Goal: Task Accomplishment & Management: Manage account settings

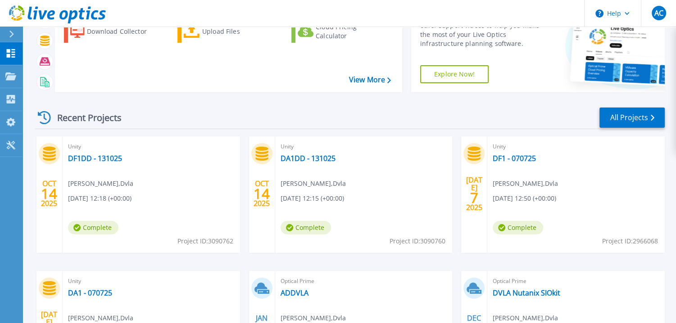
scroll to position [60, 0]
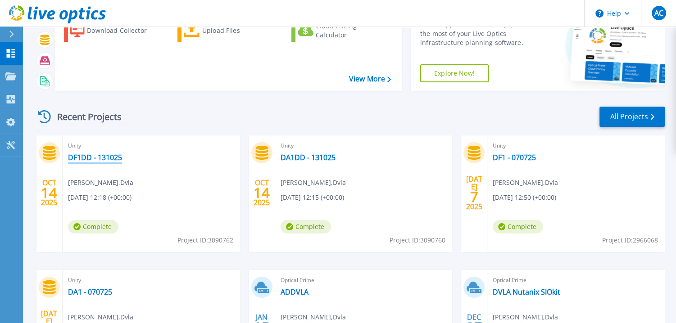
click at [89, 156] on link "DF1DD - 131025" at bounding box center [95, 157] width 54 height 9
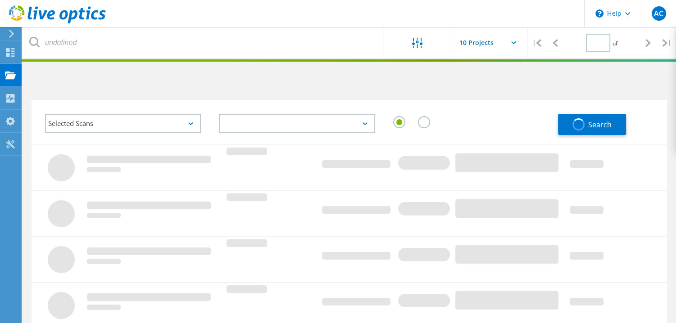
type input "1"
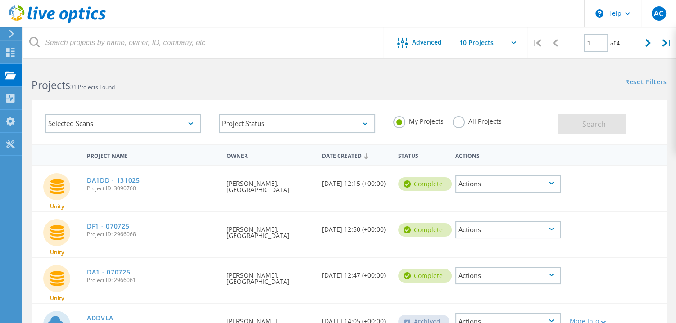
click at [485, 186] on div "Actions" at bounding box center [507, 184] width 105 height 18
click at [482, 201] on div "Delete" at bounding box center [508, 205] width 104 height 14
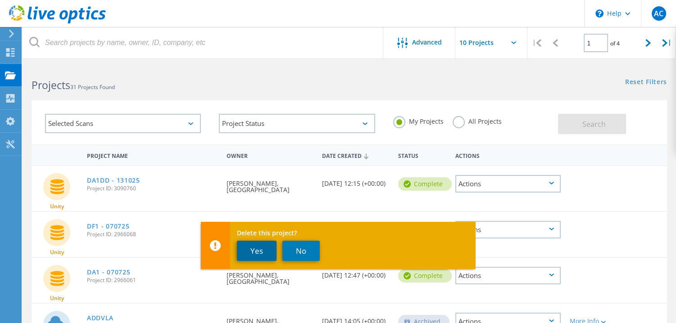
click at [249, 245] on button "Yes" at bounding box center [257, 251] width 40 height 20
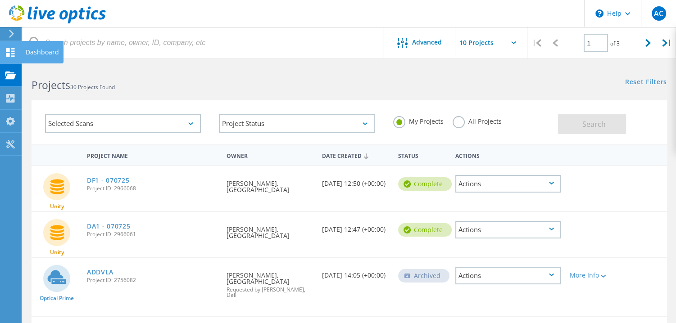
click at [12, 55] on use at bounding box center [10, 52] width 9 height 9
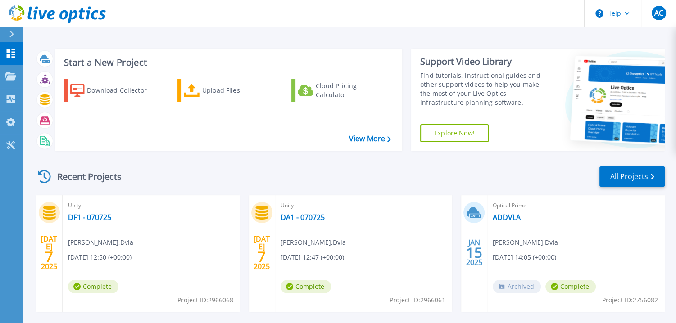
drag, startPoint x: 562, startPoint y: 146, endPoint x: 552, endPoint y: 160, distance: 16.5
click at [562, 146] on icon at bounding box center [613, 100] width 104 height 101
